Goal: Complete application form: Complete application form

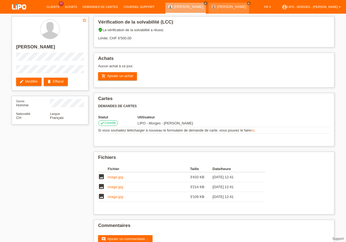
drag, startPoint x: 0, startPoint y: 82, endPoint x: 9, endPoint y: 80, distance: 9.4
click at [1, 82] on div "star_border antonio negrone edit Modifier delete Effacer Genre Homme Nationalit…" at bounding box center [173, 135] width 346 height 242
click at [93, 7] on link "Demandes de cartes" at bounding box center [100, 6] width 41 height 3
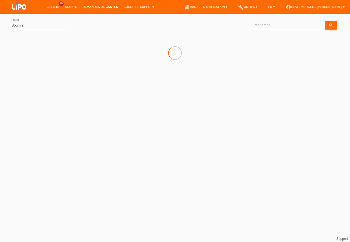
click at [54, 8] on link "Clients" at bounding box center [53, 6] width 18 height 3
click at [145, 24] on input "text" at bounding box center [175, 24] width 137 height 13
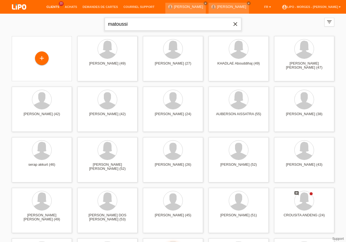
type input "matoussi"
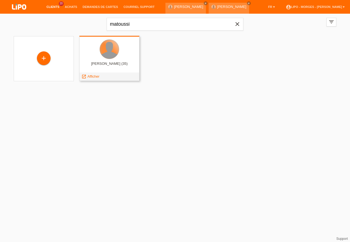
click at [113, 55] on div at bounding box center [109, 49] width 19 height 19
click at [95, 77] on span "Afficher" at bounding box center [94, 76] width 12 height 4
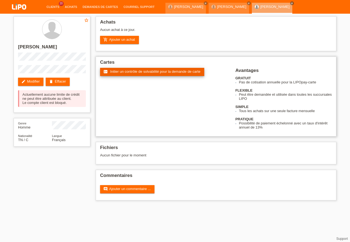
click at [121, 75] on link "fact_check Initier un contrôle de solvabilité pour la demande de carte" at bounding box center [152, 72] width 104 height 8
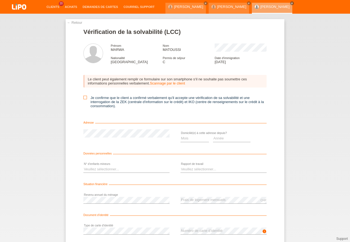
click at [84, 97] on icon at bounding box center [85, 98] width 4 height 4
click at [84, 97] on input "Je confirme que le client a confirmé verbalement qu'il accepte une vérification…" at bounding box center [85, 98] width 4 height 4
checkbox input "true"
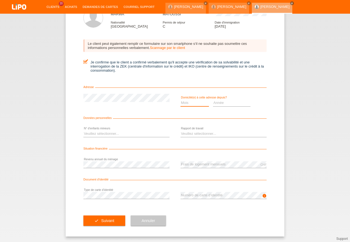
click at [181, 100] on select "Mois 01 02 03 04 05 06 07 08 09 10" at bounding box center [195, 103] width 28 height 7
click at [213, 100] on select "Année 2025 2024 2023 2022 2021 2020 2019 2018 2017 2016 2015 2014 2013 2012 201…" at bounding box center [232, 103] width 38 height 7
select select "2020"
click at [0, 0] on option "2020" at bounding box center [0, 0] width 0 height 0
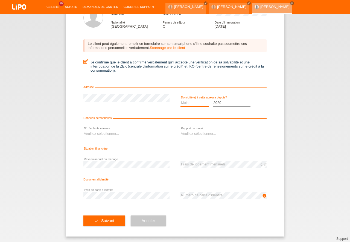
click at [181, 100] on select "Mois 01 02 03 04 05 06 07 08 09 10" at bounding box center [195, 103] width 28 height 7
select select "10"
click at [213, 100] on select "Année 2025 2024 2023 2022 2021 2020 2019 2018 2017 2016 2015 2014 2013 2012 201…" at bounding box center [232, 103] width 38 height 7
select select "2019"
click at [0, 0] on option "2019" at bounding box center [0, 0] width 0 height 0
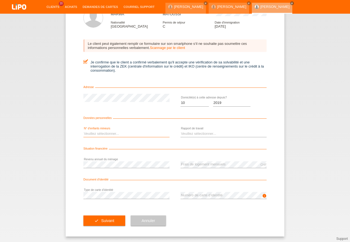
click at [83, 131] on select "Veuillez sélectionner... 0 1 2 3 4 5 6 7 8 9" at bounding box center [126, 134] width 86 height 7
select select "2"
click at [0, 0] on option "2" at bounding box center [0, 0] width 0 height 0
click at [181, 131] on select "Veuillez sélectionner... A durée indéterminée A durée déterminée Apprenti/étudi…" at bounding box center [224, 134] width 86 height 7
select select "UNLIMITED"
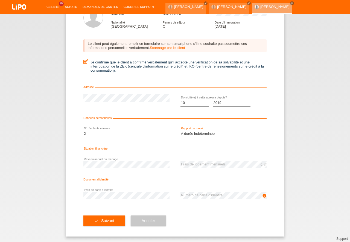
click at [0, 0] on option "A durée indéterminée" at bounding box center [0, 0] width 0 height 0
click at [103, 218] on button "check Suivant" at bounding box center [104, 221] width 42 height 10
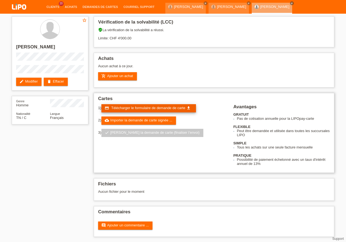
click at [146, 110] on link "credit_card Télécharger le formulaire de demande de carte get_app" at bounding box center [149, 108] width 95 height 8
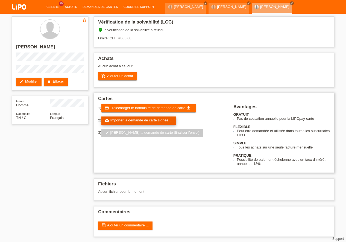
click at [121, 119] on link "cloud_upload Importer la demande de carte signée ..." at bounding box center [139, 121] width 75 height 8
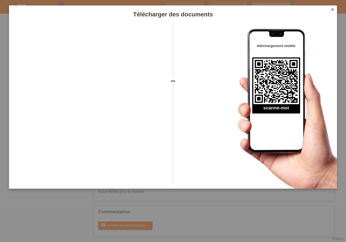
click at [333, 11] on icon "close" at bounding box center [333, 9] width 4 height 4
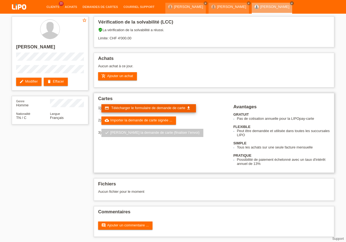
click at [142, 108] on span "Télécharger le formulaire de demande de carte" at bounding box center [148, 108] width 74 height 4
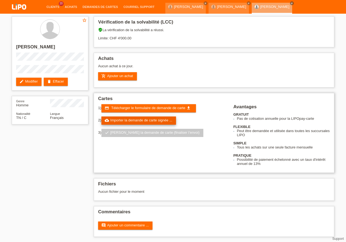
click at [147, 120] on link "cloud_upload Importer la demande de carte signée ..." at bounding box center [139, 121] width 75 height 8
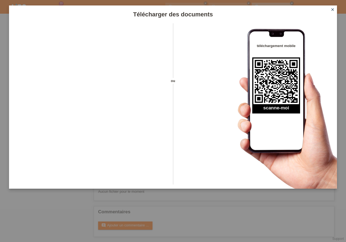
click at [334, 8] on icon "close" at bounding box center [333, 9] width 4 height 4
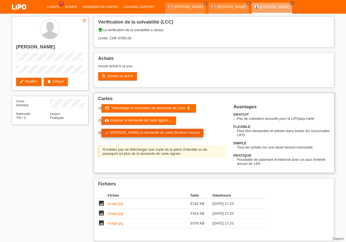
click at [115, 134] on link "check Soumettre la demande de carte (finaliser l’envoi)" at bounding box center [153, 133] width 102 height 8
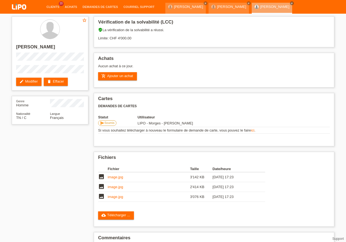
click at [53, 4] on li "Clients 20" at bounding box center [53, 7] width 18 height 14
click at [51, 6] on link "Clients" at bounding box center [53, 6] width 18 height 3
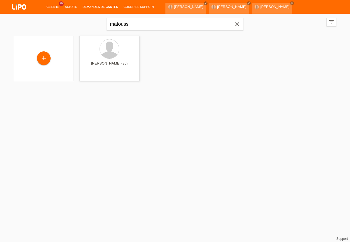
click at [92, 6] on link "Demandes de cartes" at bounding box center [100, 6] width 41 height 3
